Goal: Information Seeking & Learning: Learn about a topic

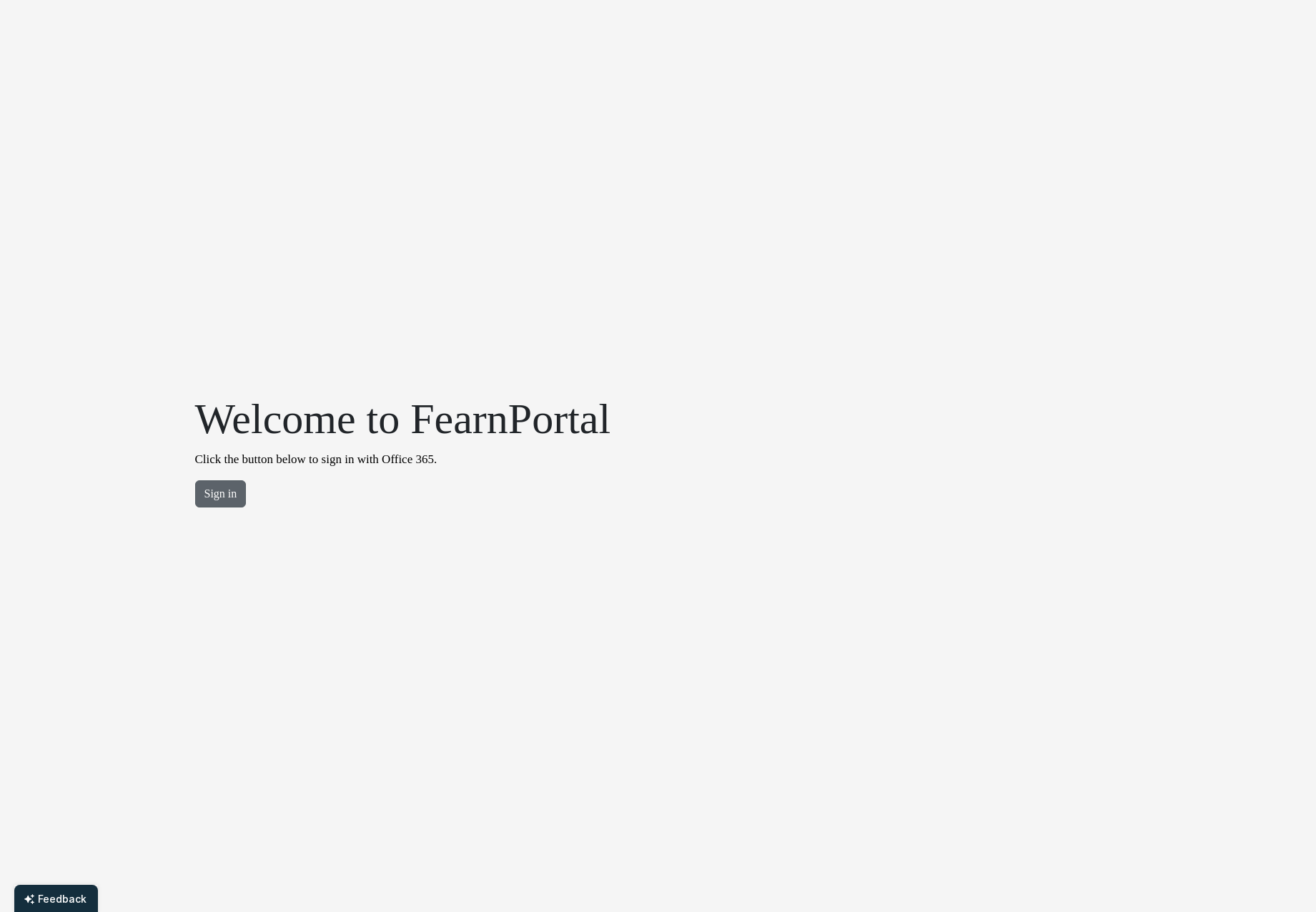
click at [227, 483] on button "Sign in" at bounding box center [221, 494] width 52 height 27
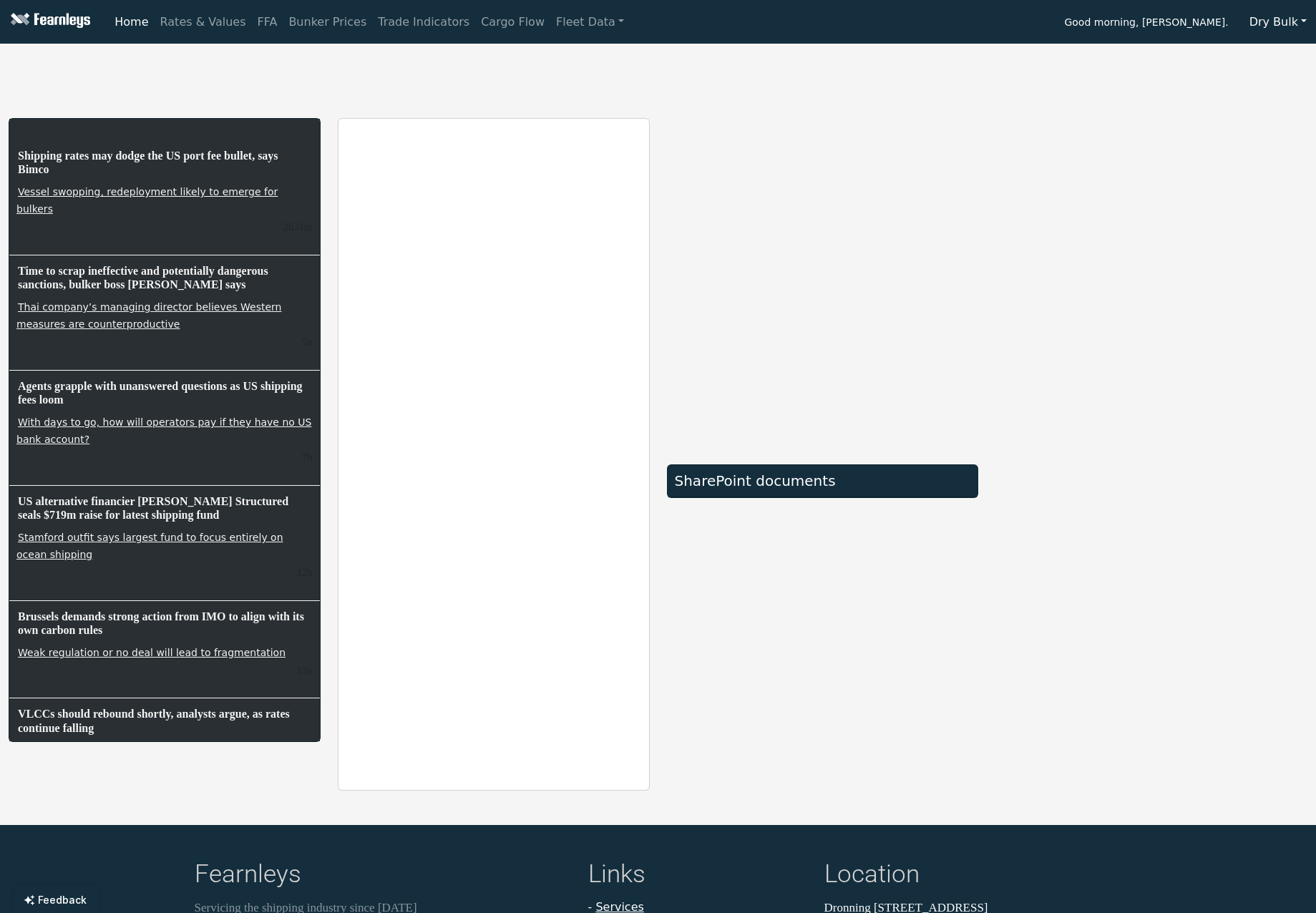
click at [819, 640] on div "SharePoint documents" at bounding box center [823, 454] width 329 height 673
click at [184, 108] on div "Shipping rates may dodge the US port fee bullet, says Bimco Vessel swopping, re…" at bounding box center [658, 420] width 1316 height 741
click at [177, 19] on link "Rates & Values" at bounding box center [203, 22] width 97 height 29
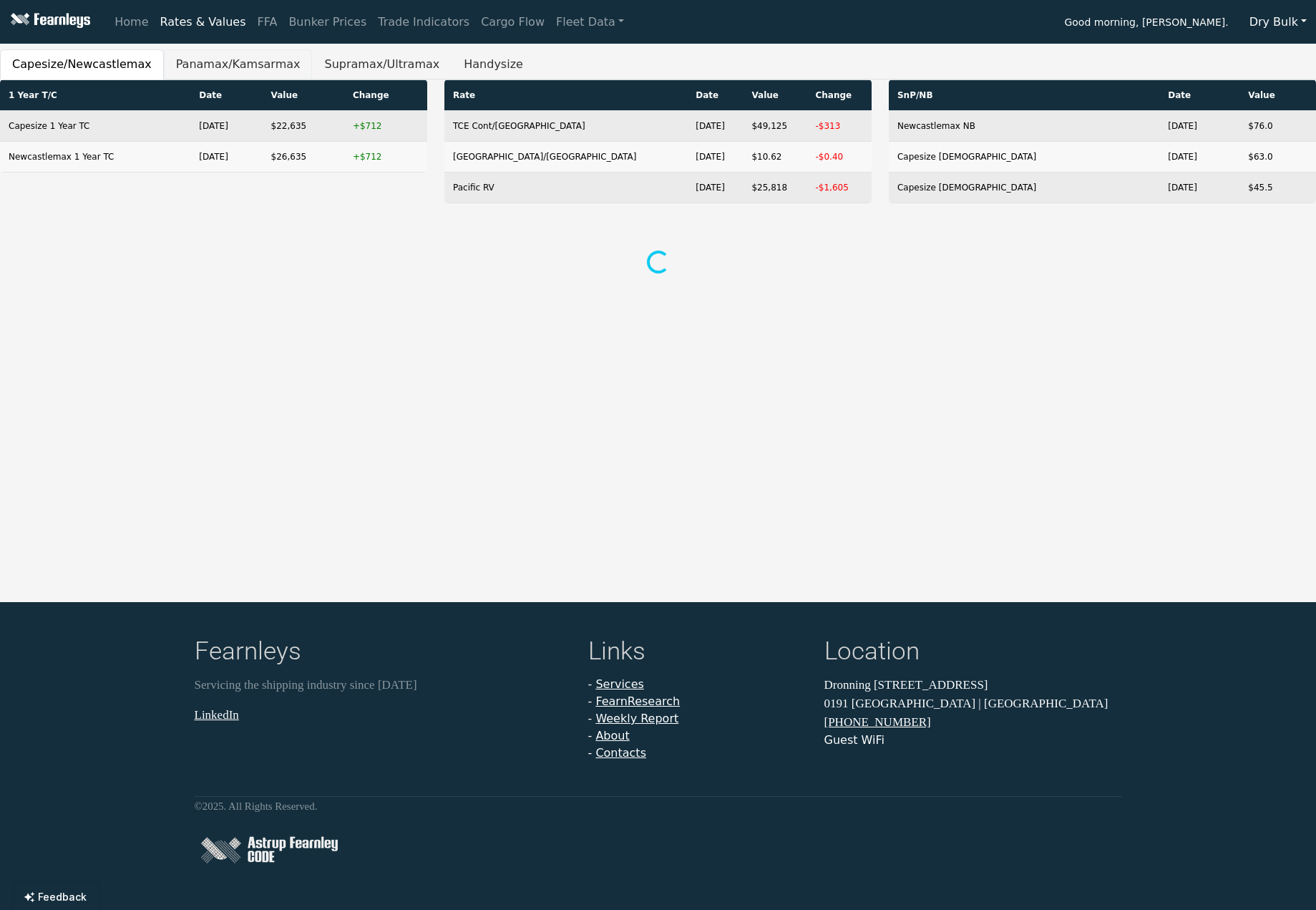
click at [197, 61] on button "Panamax/Kamsarmax" at bounding box center [238, 65] width 149 height 30
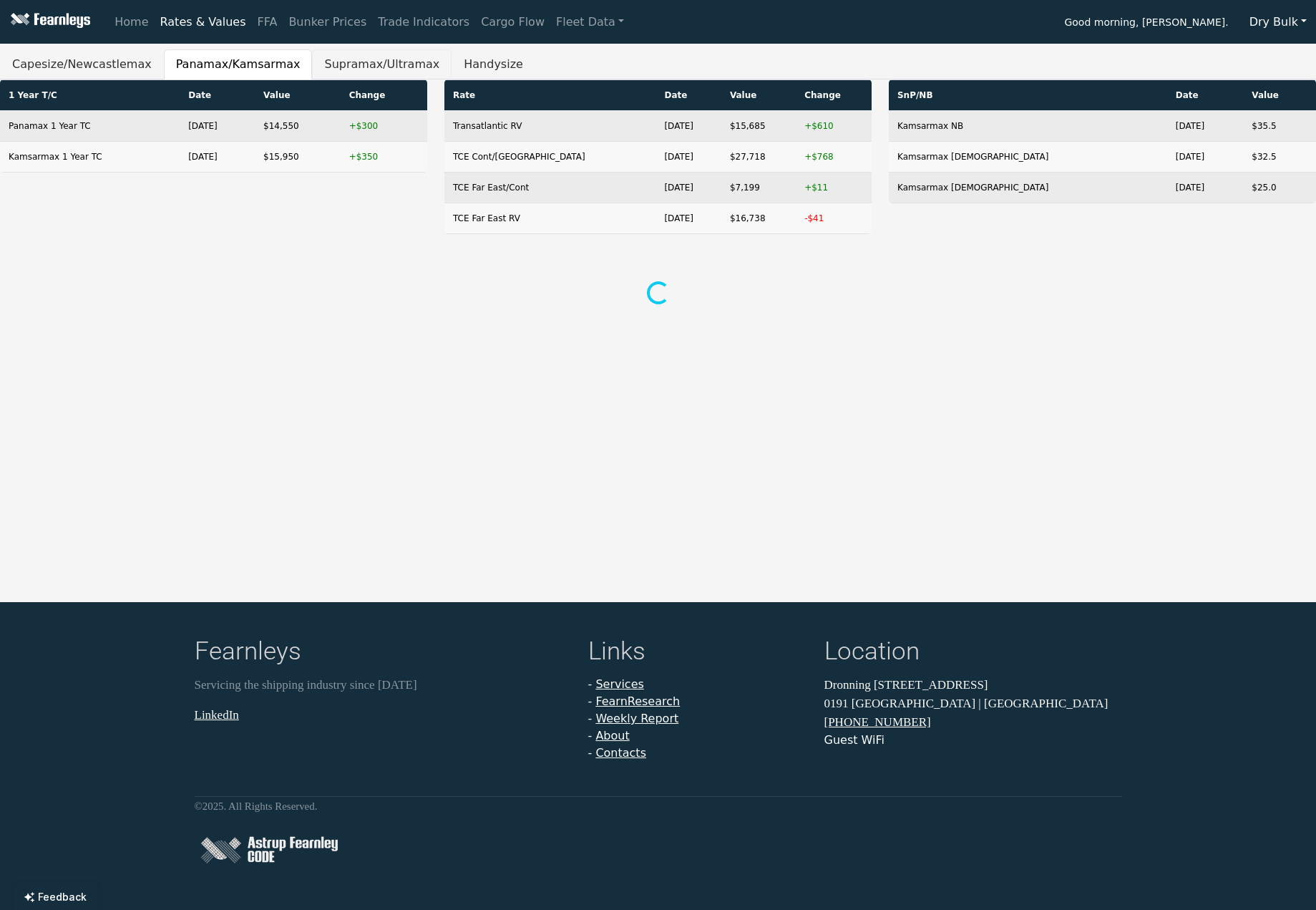
click at [315, 70] on button "Supramax/Ultramax" at bounding box center [382, 65] width 139 height 30
click at [452, 70] on button "Handysize" at bounding box center [493, 65] width 84 height 30
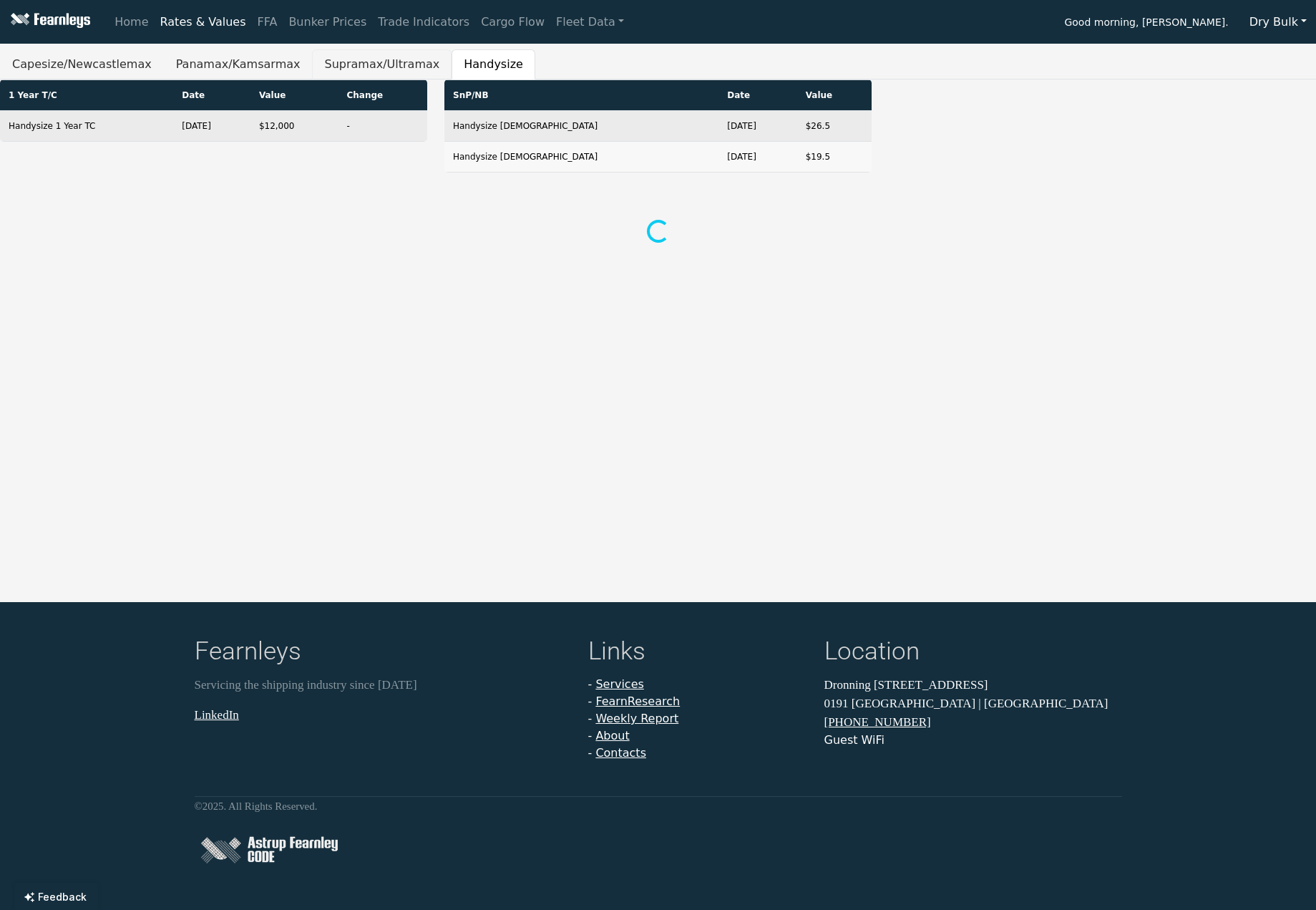
click at [374, 68] on button "Supramax/Ultramax" at bounding box center [382, 65] width 139 height 30
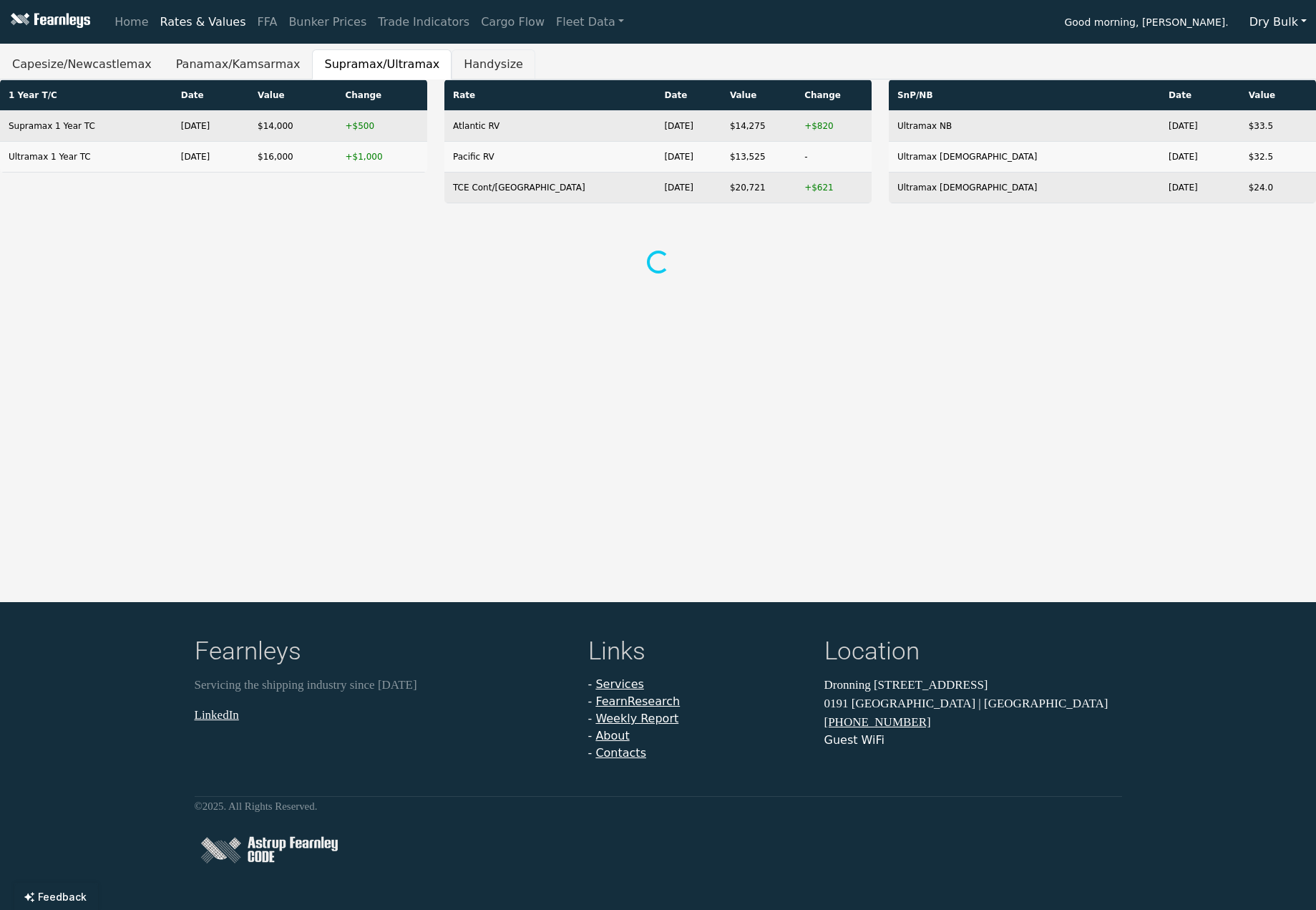
click at [452, 66] on button "Handysize" at bounding box center [493, 65] width 84 height 30
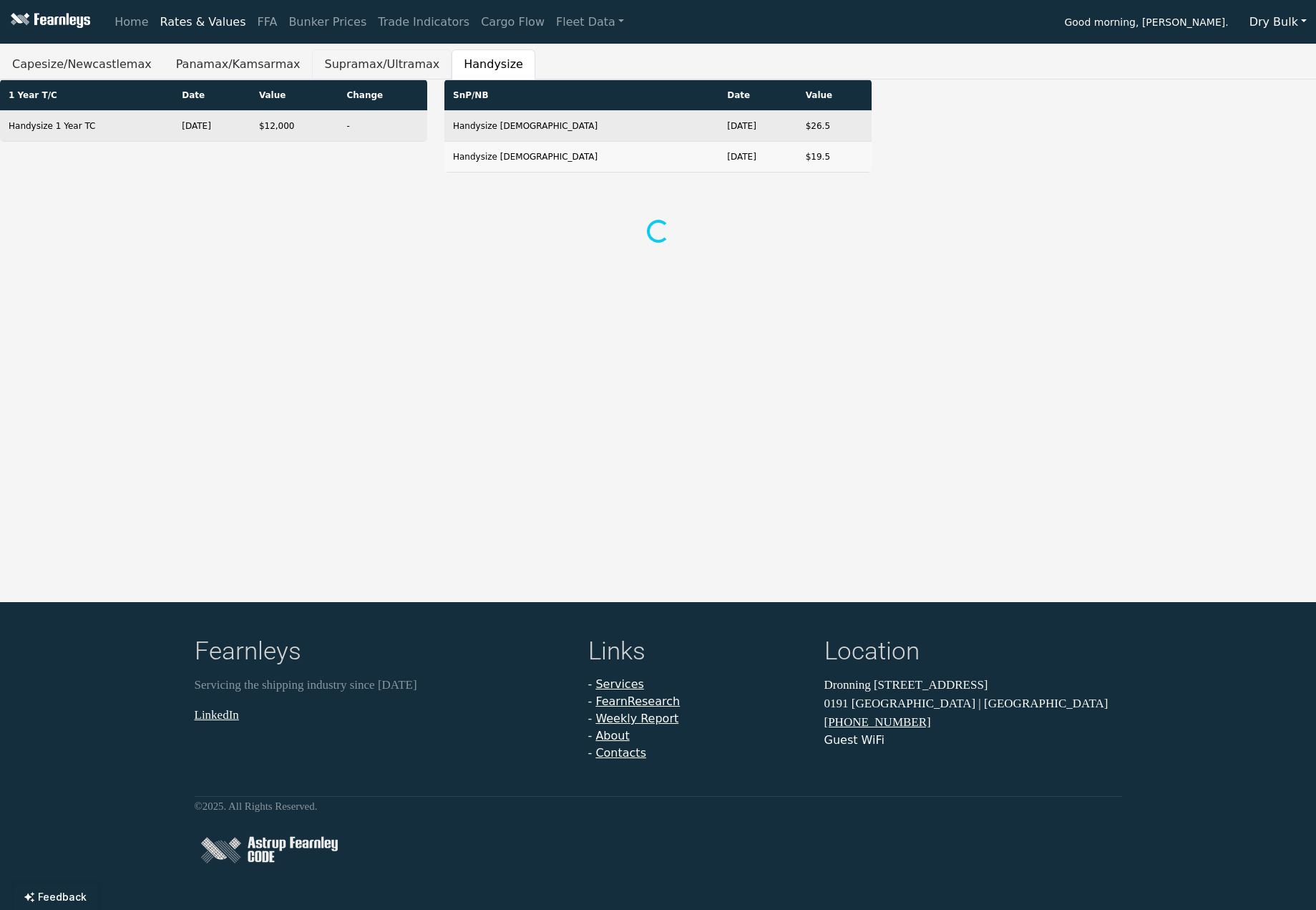
click at [342, 69] on button "Supramax/Ultramax" at bounding box center [382, 65] width 139 height 30
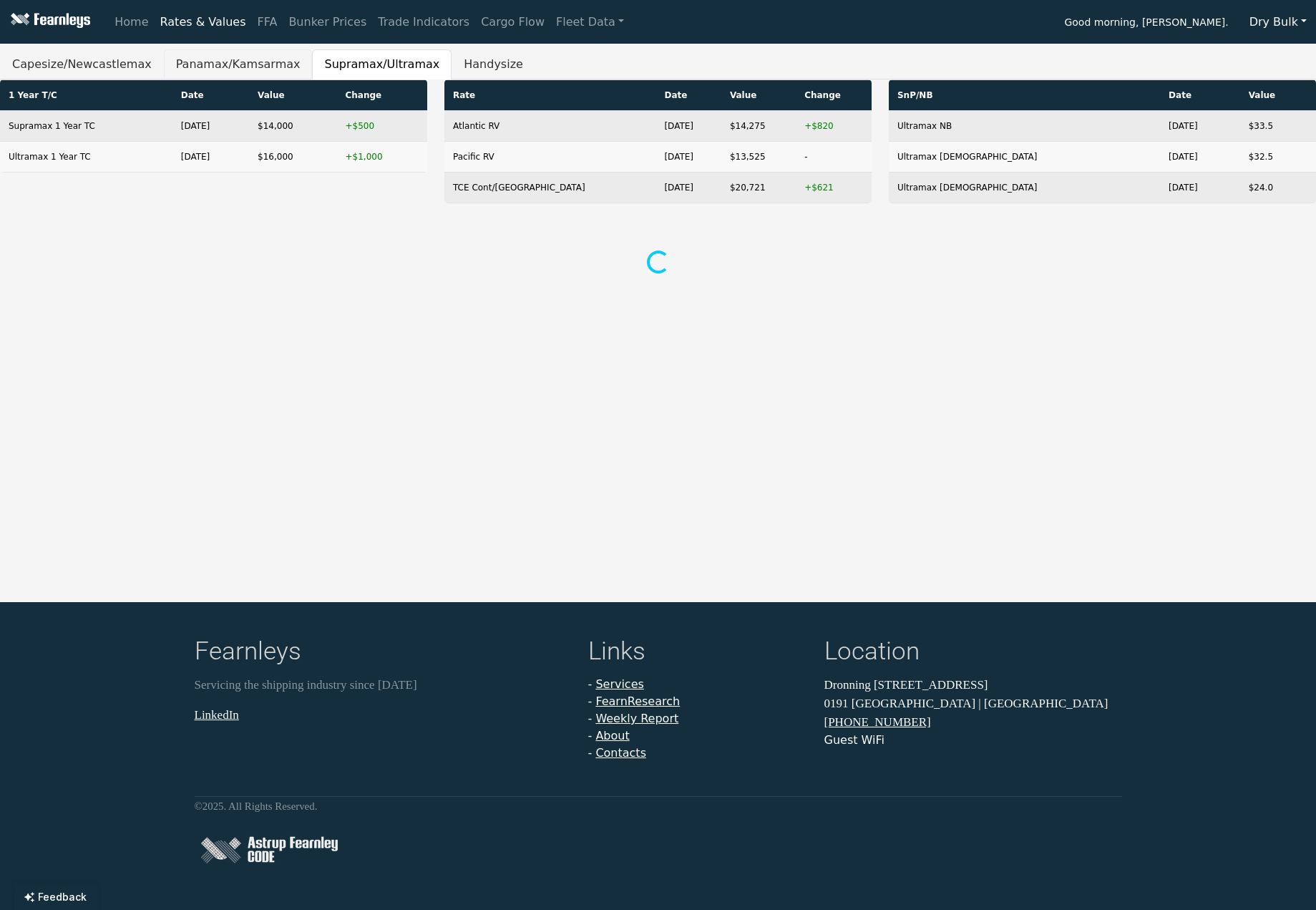
click at [225, 62] on button "Panamax/Kamsarmax" at bounding box center [238, 65] width 149 height 30
click at [261, 277] on div "1 Year T/C Date Value Change [GEOGRAPHIC_DATA] 1 Year TC [DATE] $14,550 +$300 K…" at bounding box center [658, 194] width 1316 height 228
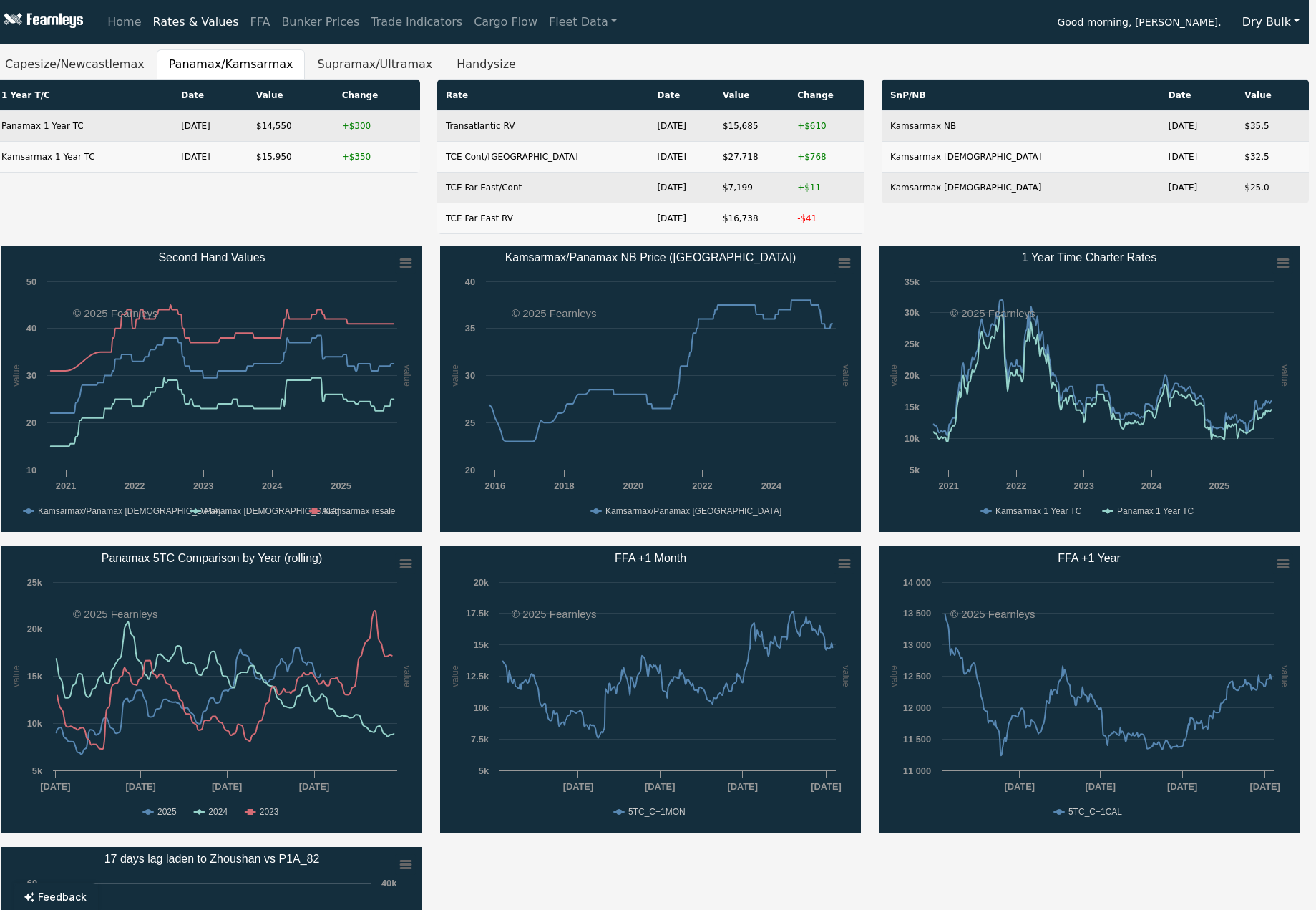
scroll to position [0, 9]
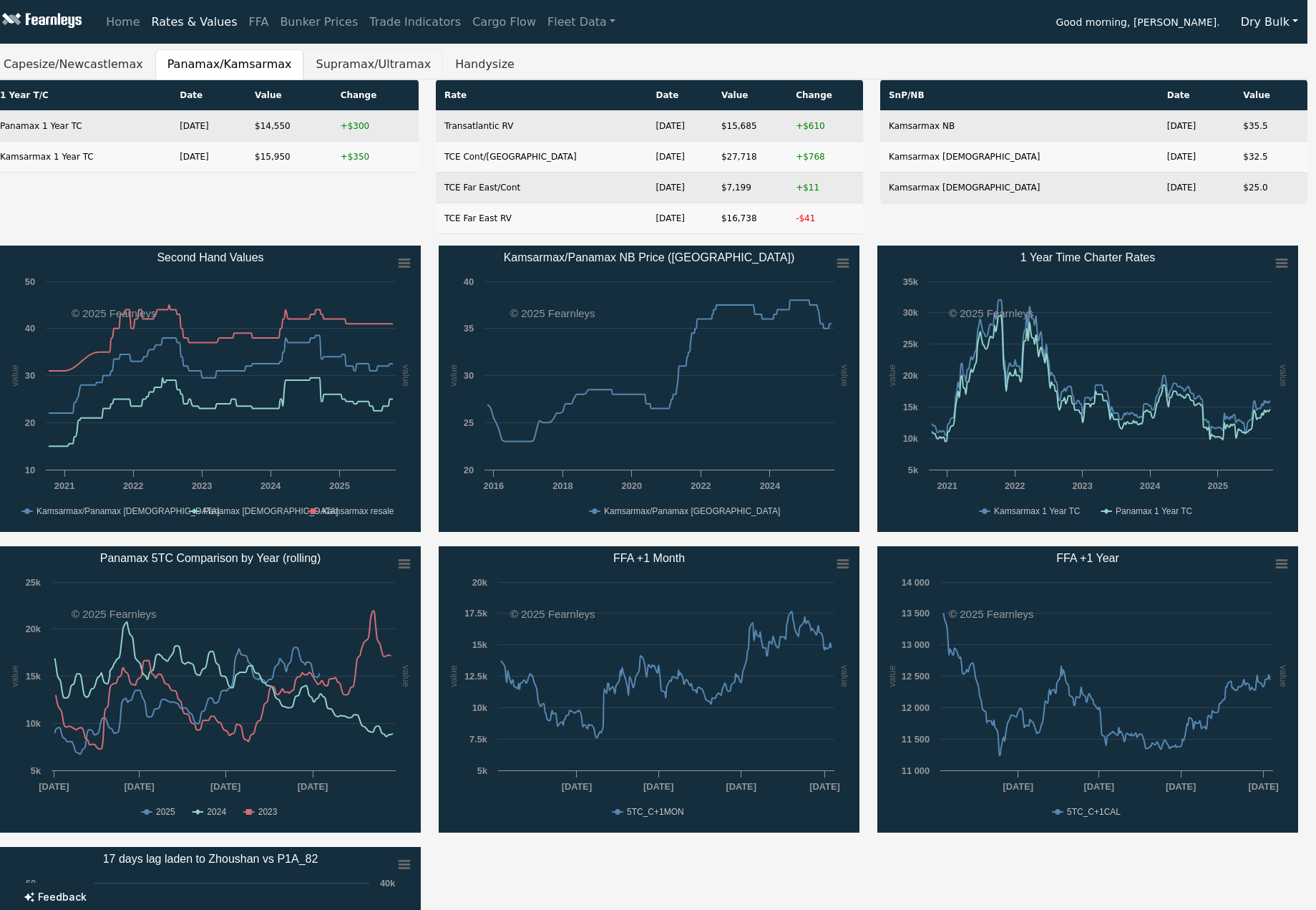
click at [337, 68] on button "Supramax/Ultramax" at bounding box center [373, 65] width 139 height 30
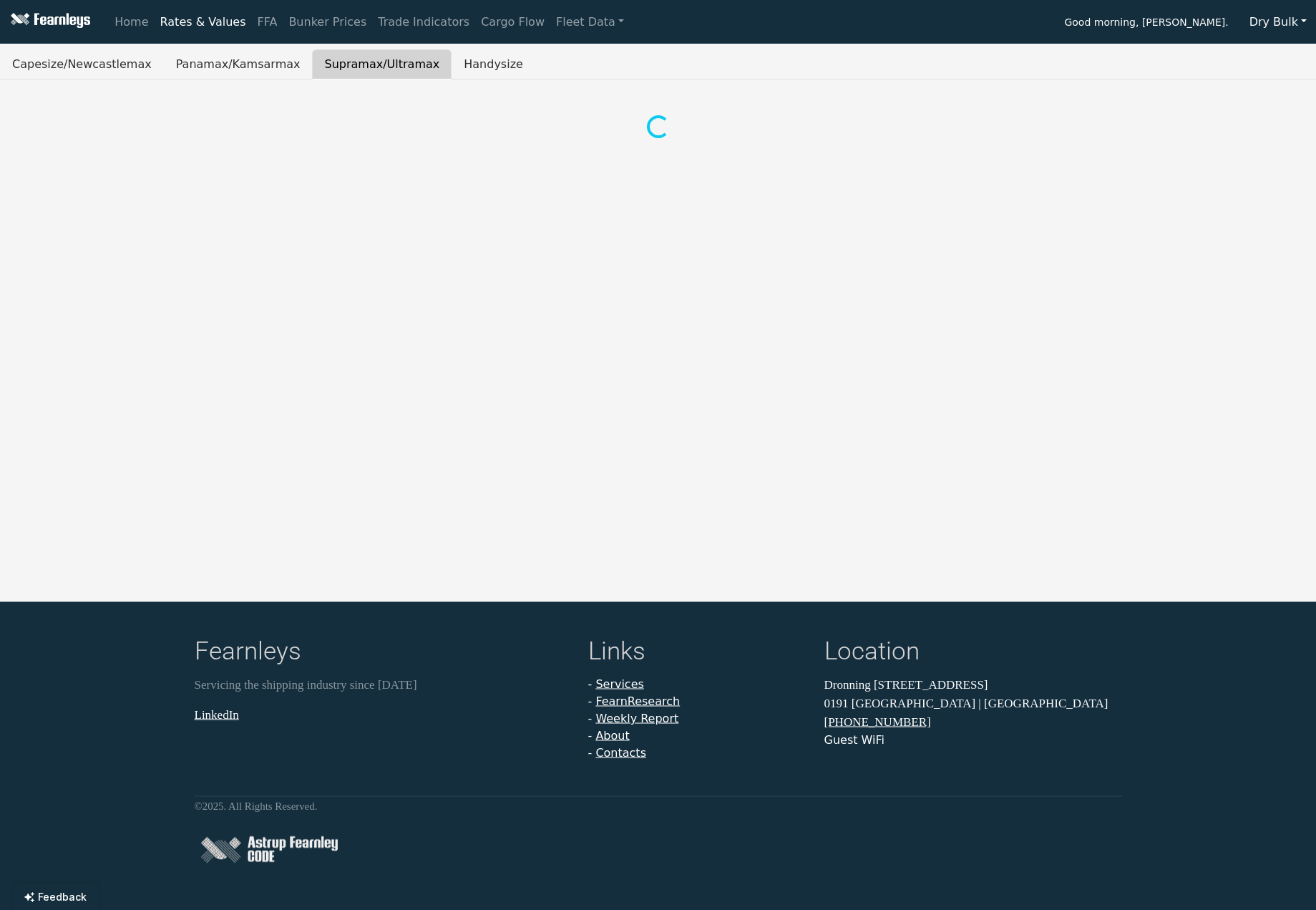
scroll to position [0, 0]
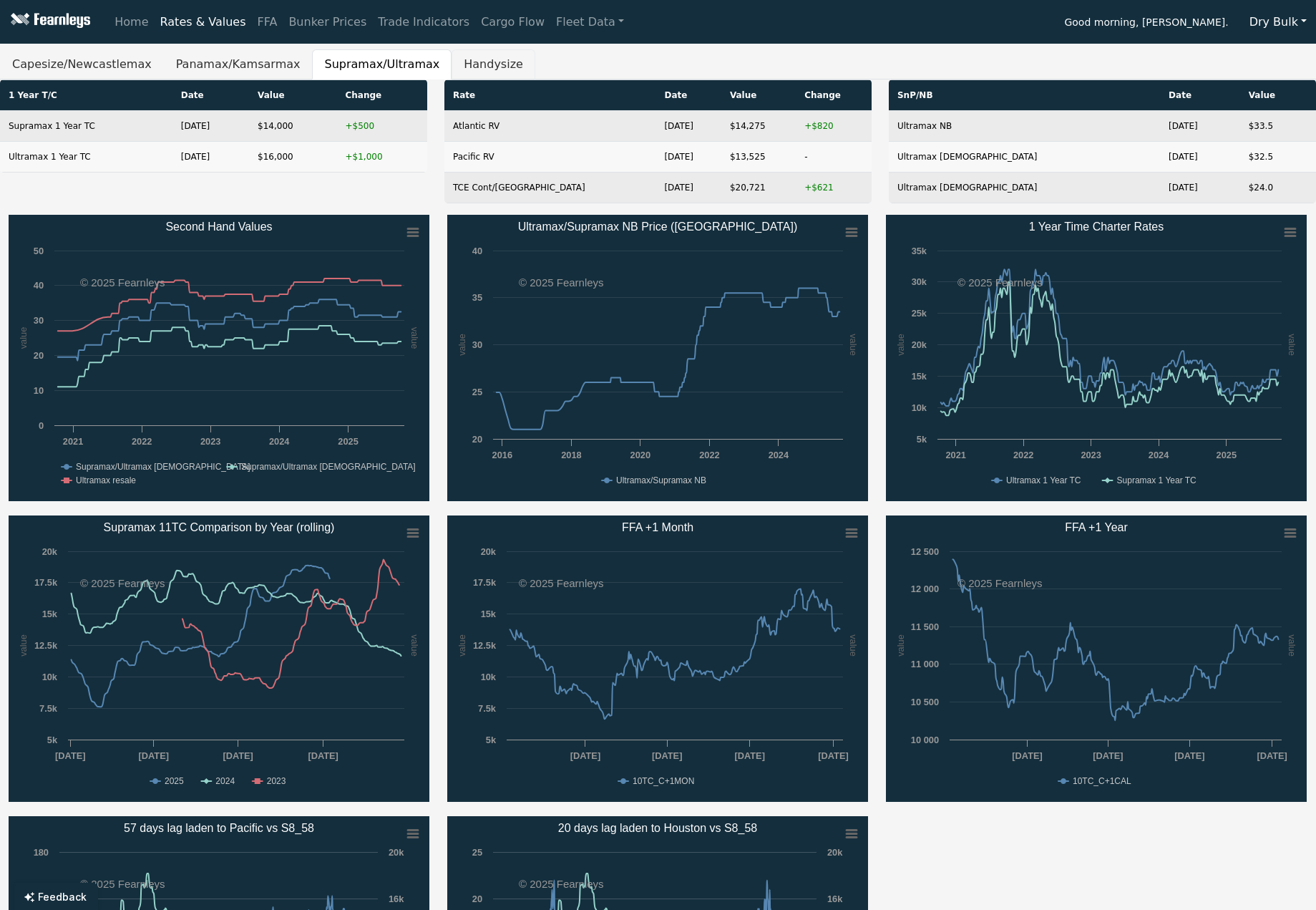
click at [454, 67] on button "Handysize" at bounding box center [493, 65] width 84 height 30
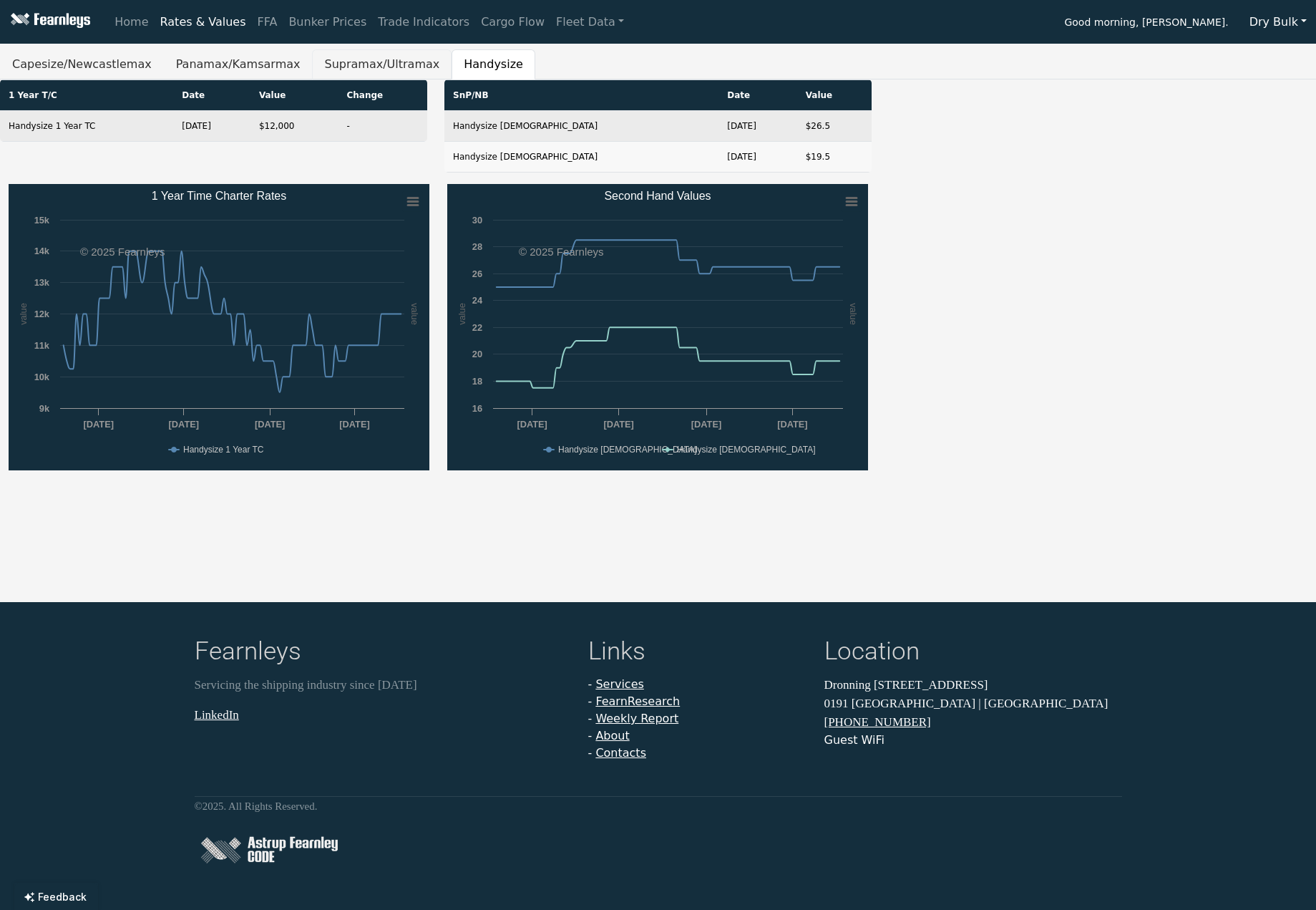
click at [326, 63] on button "Supramax/Ultramax" at bounding box center [382, 65] width 139 height 30
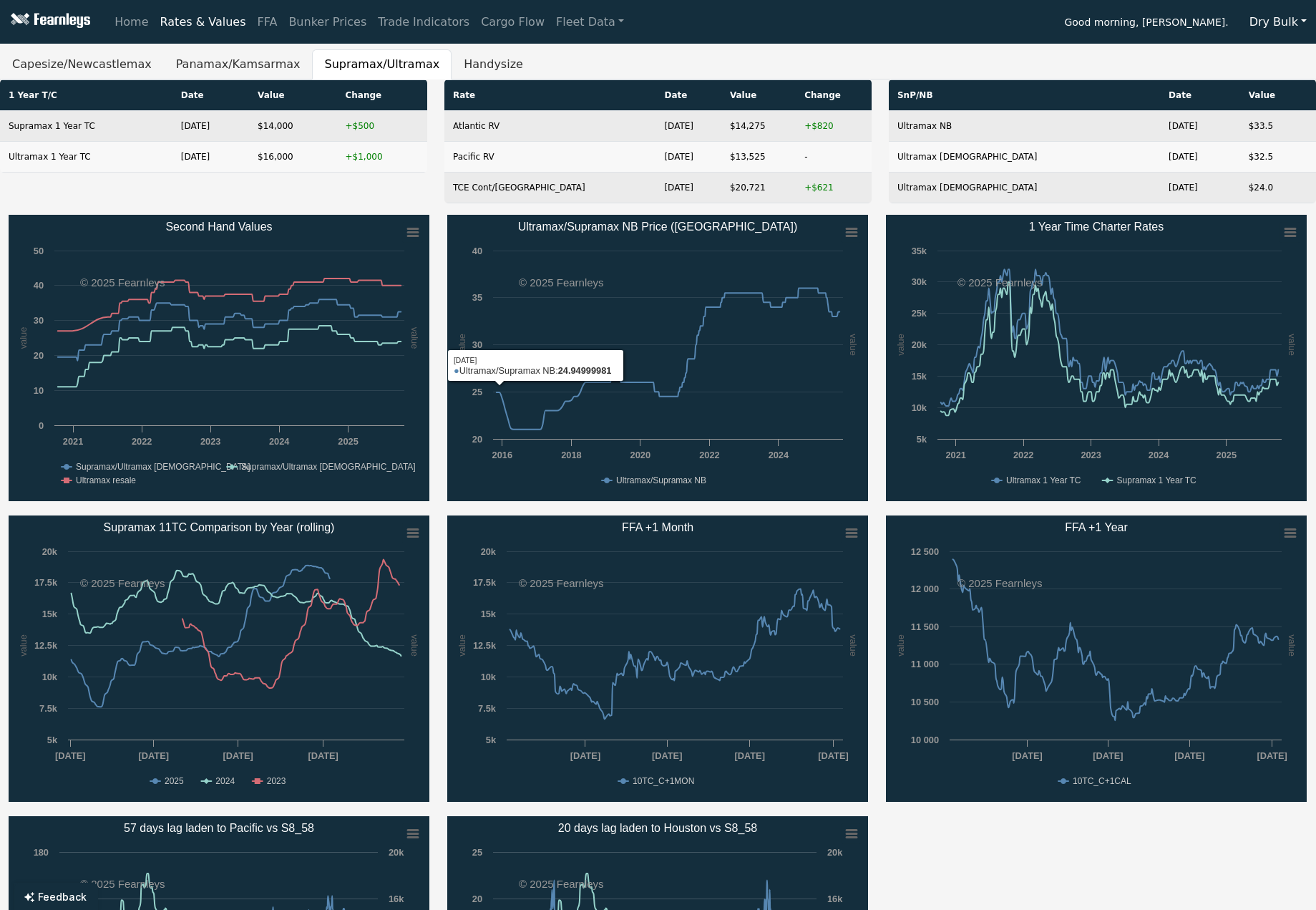
click at [310, 188] on div "1 Year T/C Date Value Change Supramax 1 Year TC [DATE] $14,000 +$500 Ultramax 1…" at bounding box center [214, 147] width 445 height 135
click at [246, 57] on button "Panamax/Kamsarmax" at bounding box center [238, 65] width 149 height 30
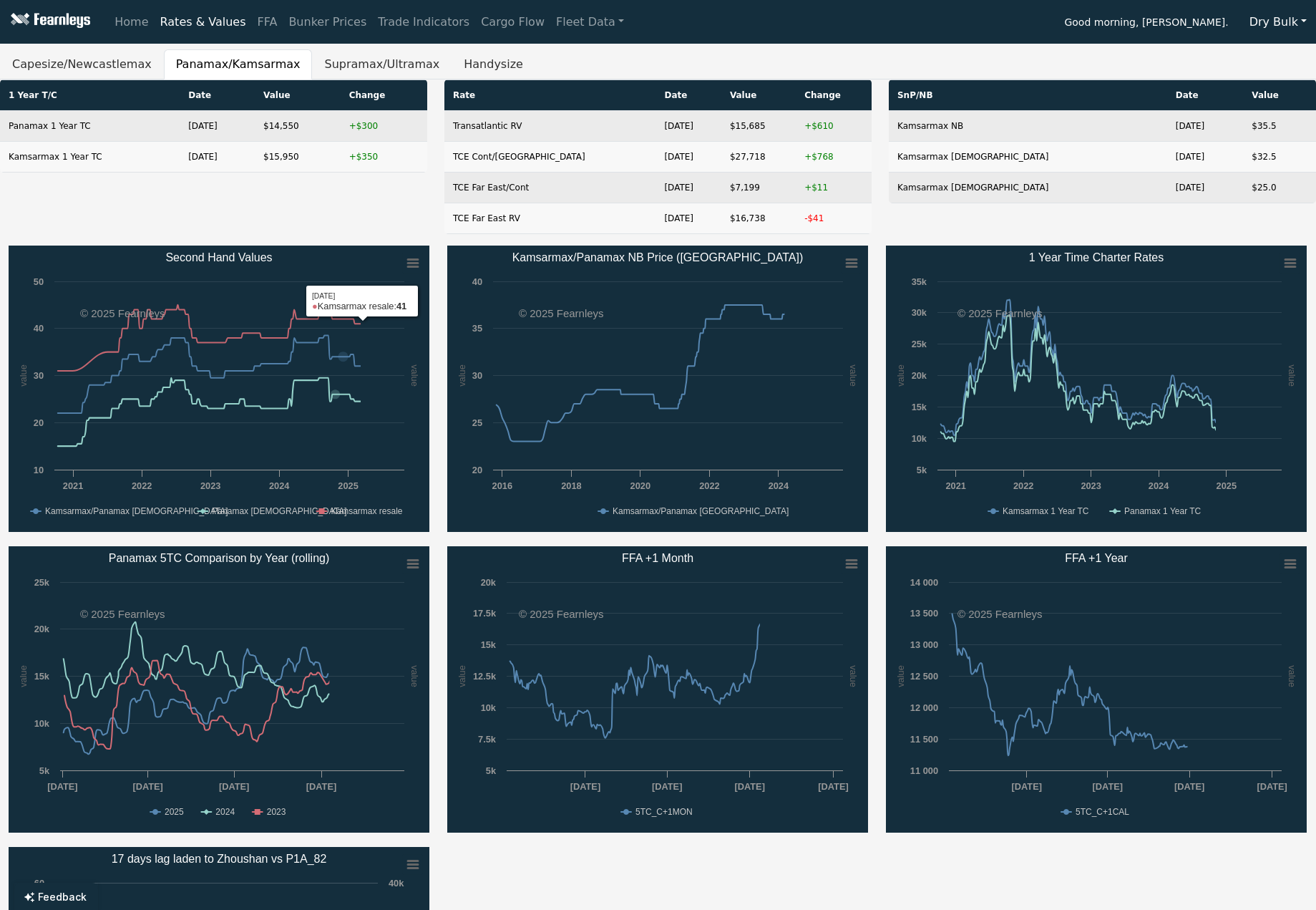
click at [324, 223] on div "1 Year T/C Date Value Change Panamax 1 Year TC [DATE] $14,550 +$300 Kamsarmax 1…" at bounding box center [214, 162] width 445 height 166
